Goal: Task Accomplishment & Management: Use online tool/utility

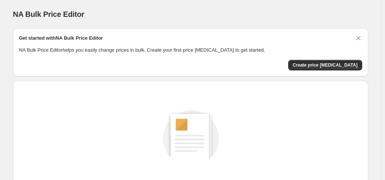
scroll to position [100, 0]
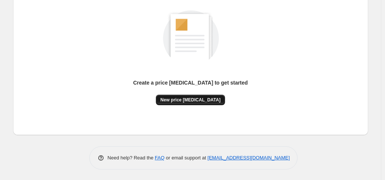
click at [184, 97] on span "New price [MEDICAL_DATA]" at bounding box center [190, 100] width 60 height 6
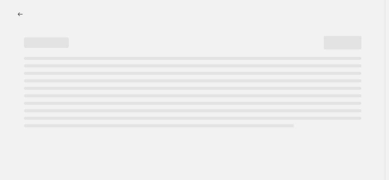
select select "percentage"
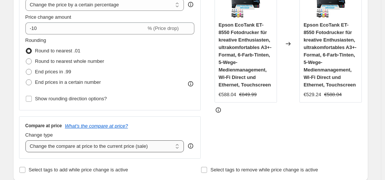
scroll to position [147, 0]
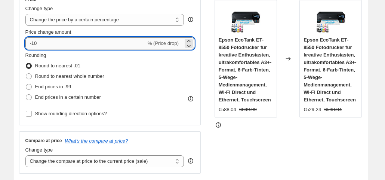
click at [60, 40] on input "-10" at bounding box center [85, 43] width 121 height 12
type input "-1"
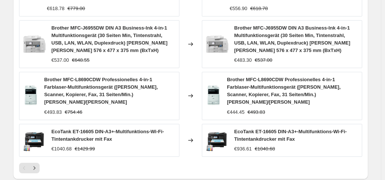
scroll to position [630, 0]
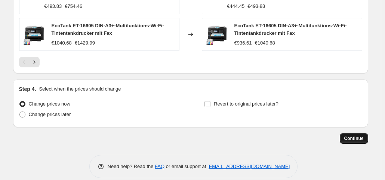
type input "-35"
click at [360, 135] on span "Continue" at bounding box center [353, 138] width 19 height 6
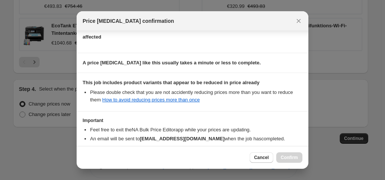
scroll to position [134, 0]
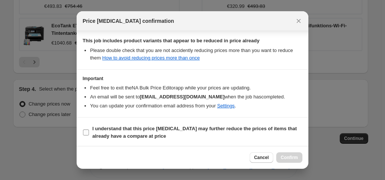
click at [83, 129] on input "I understand that this price [MEDICAL_DATA] may further reduce the prices of it…" at bounding box center [86, 132] width 6 height 6
checkbox input "true"
click at [280, 157] on button "Confirm" at bounding box center [289, 157] width 26 height 10
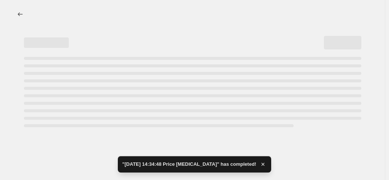
select select "percentage"
